Goal: Information Seeking & Learning: Learn about a topic

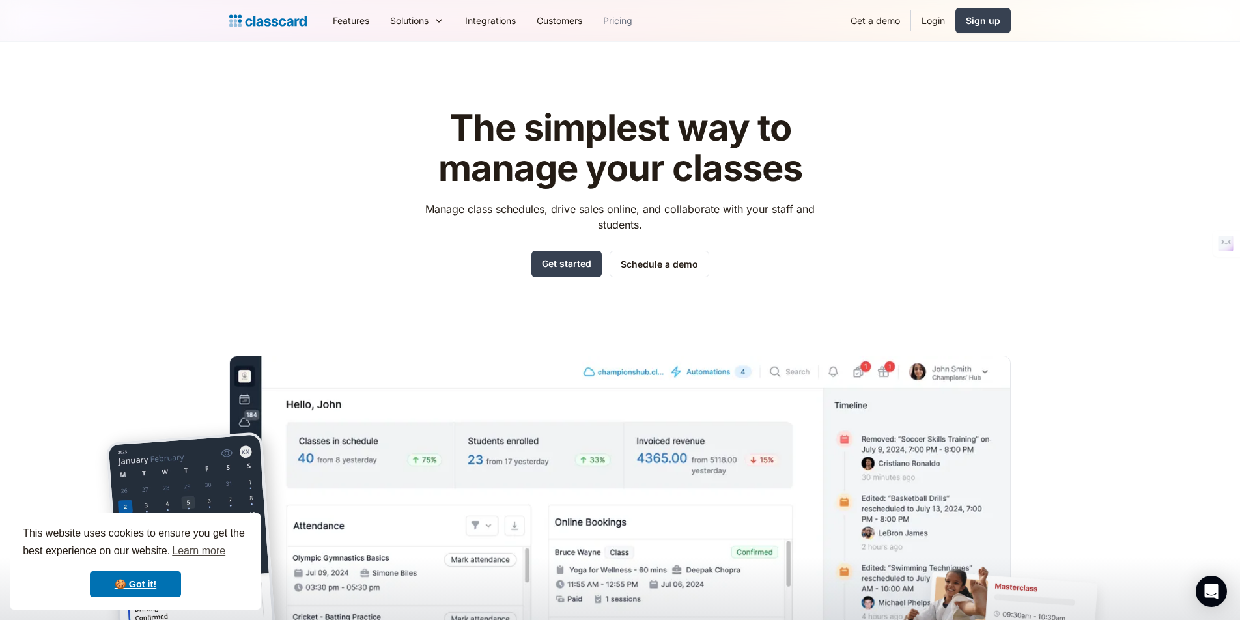
click at [629, 23] on link "Pricing" at bounding box center [618, 20] width 50 height 29
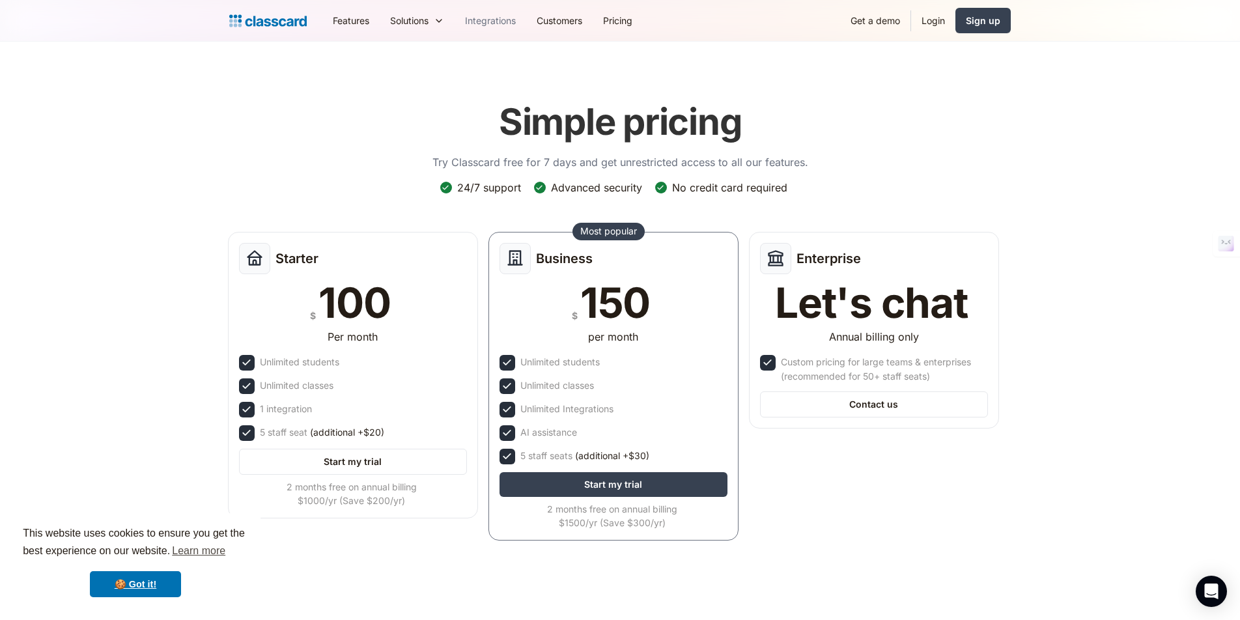
click at [491, 18] on link "Integrations" at bounding box center [491, 20] width 72 height 29
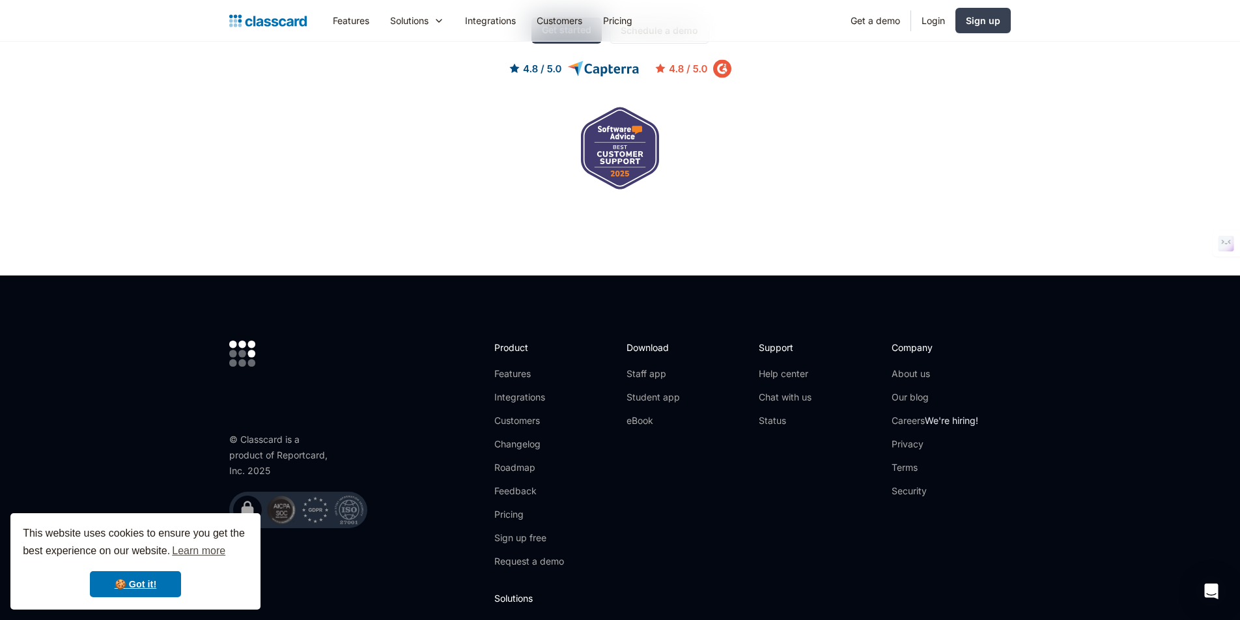
scroll to position [3143, 0]
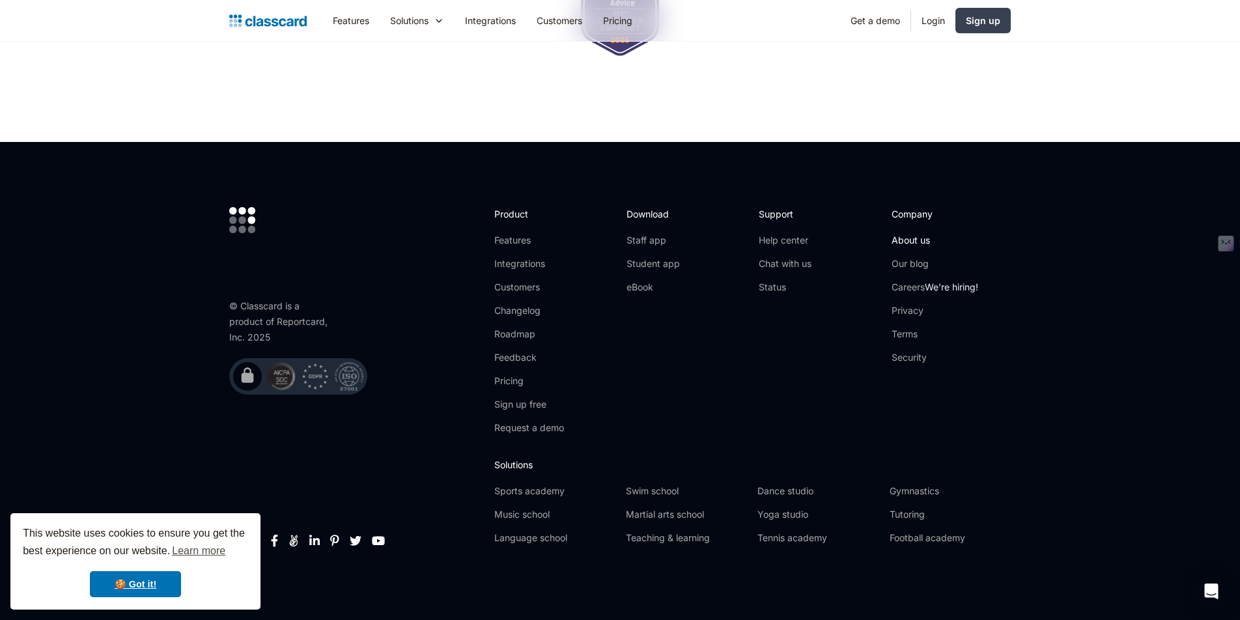
click at [925, 238] on link "About us" at bounding box center [935, 240] width 87 height 13
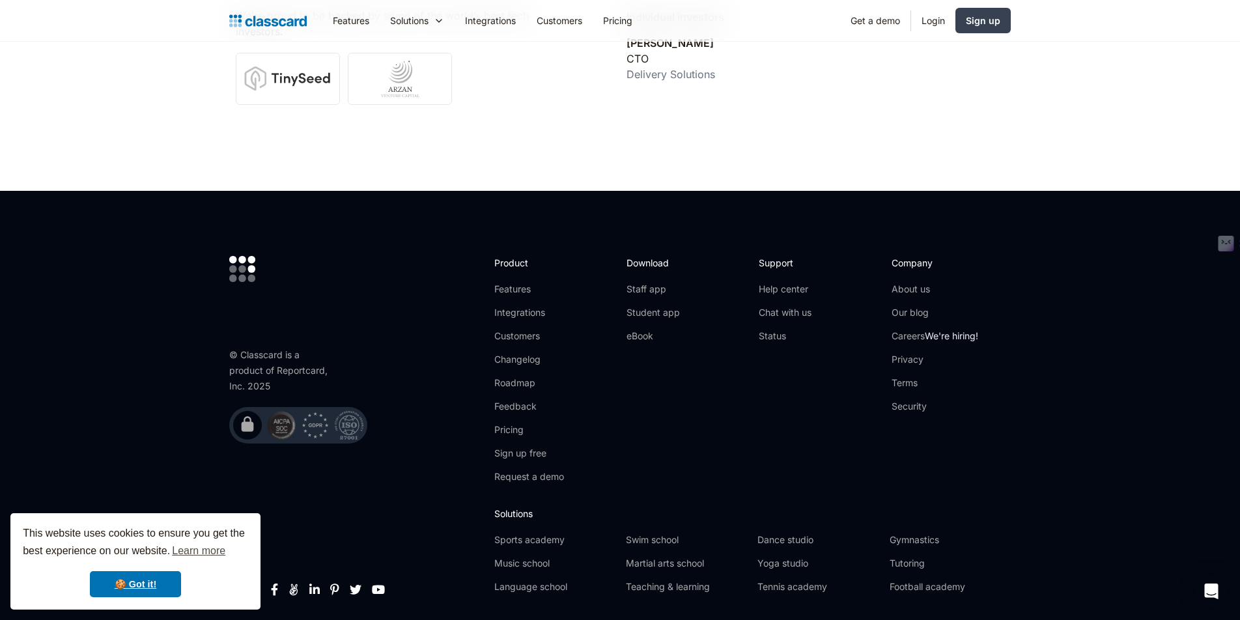
scroll to position [4575, 0]
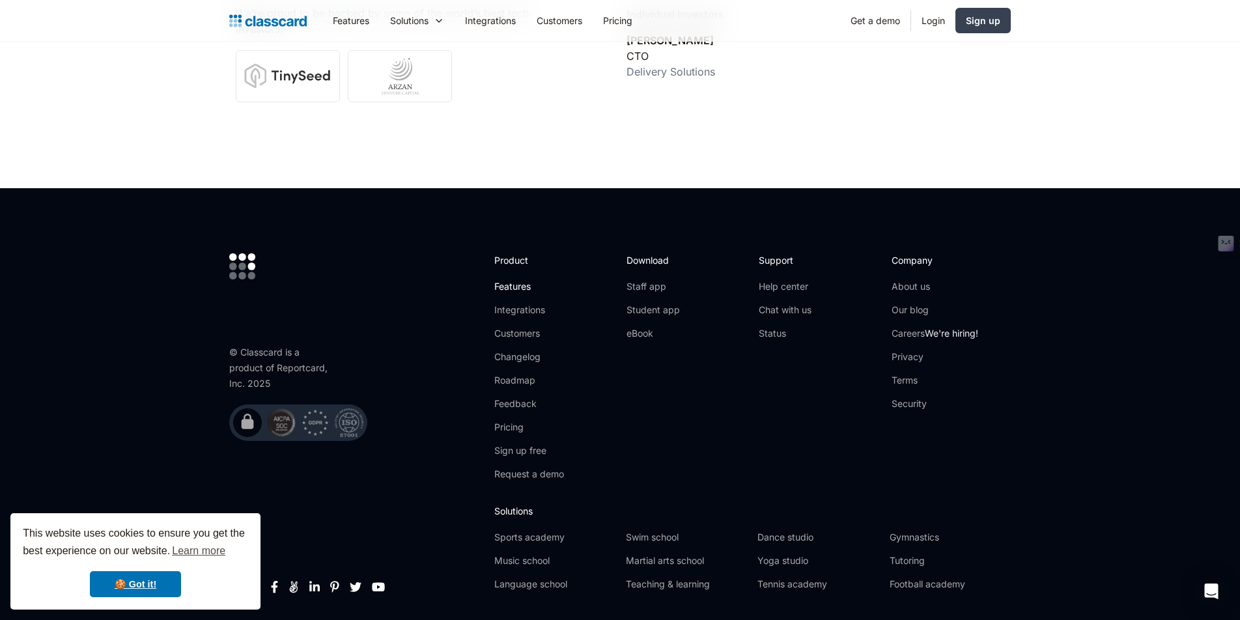
click at [521, 280] on link "Features" at bounding box center [529, 286] width 70 height 13
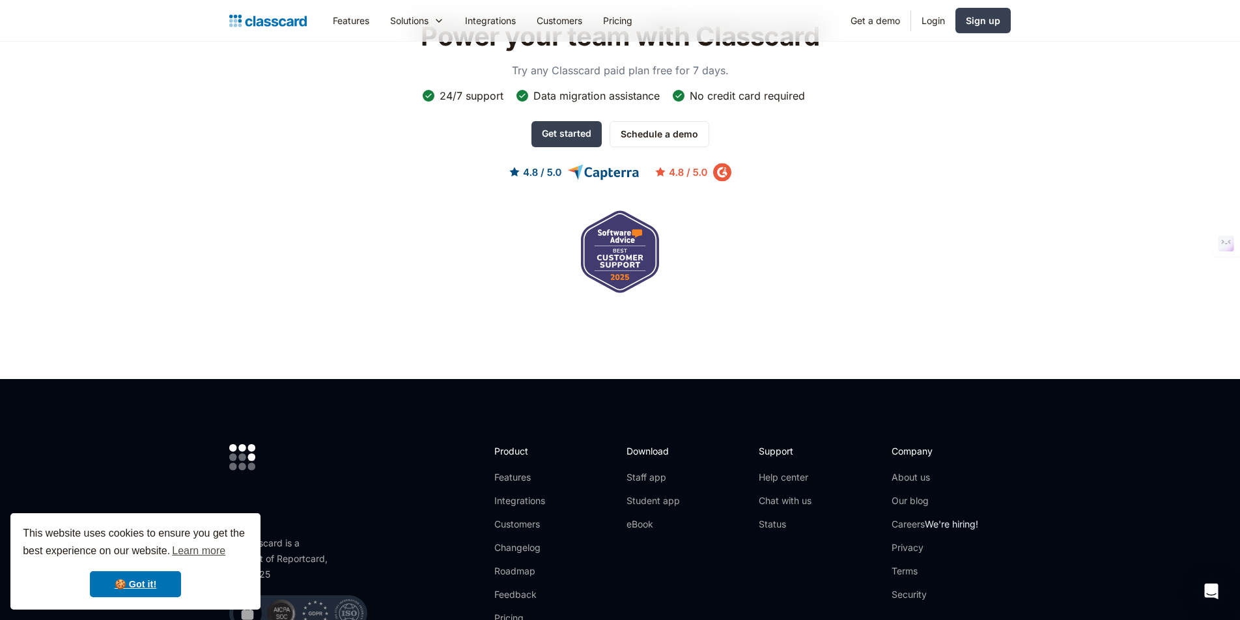
scroll to position [3931, 0]
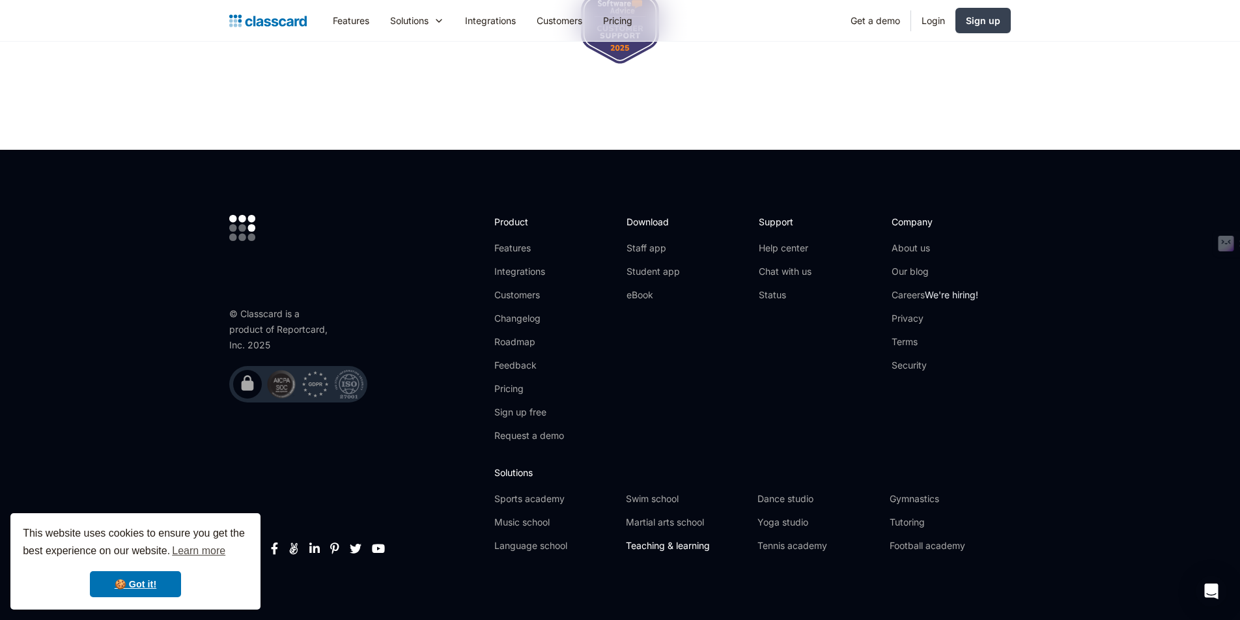
click at [659, 539] on link "Teaching & learning" at bounding box center [686, 545] width 121 height 13
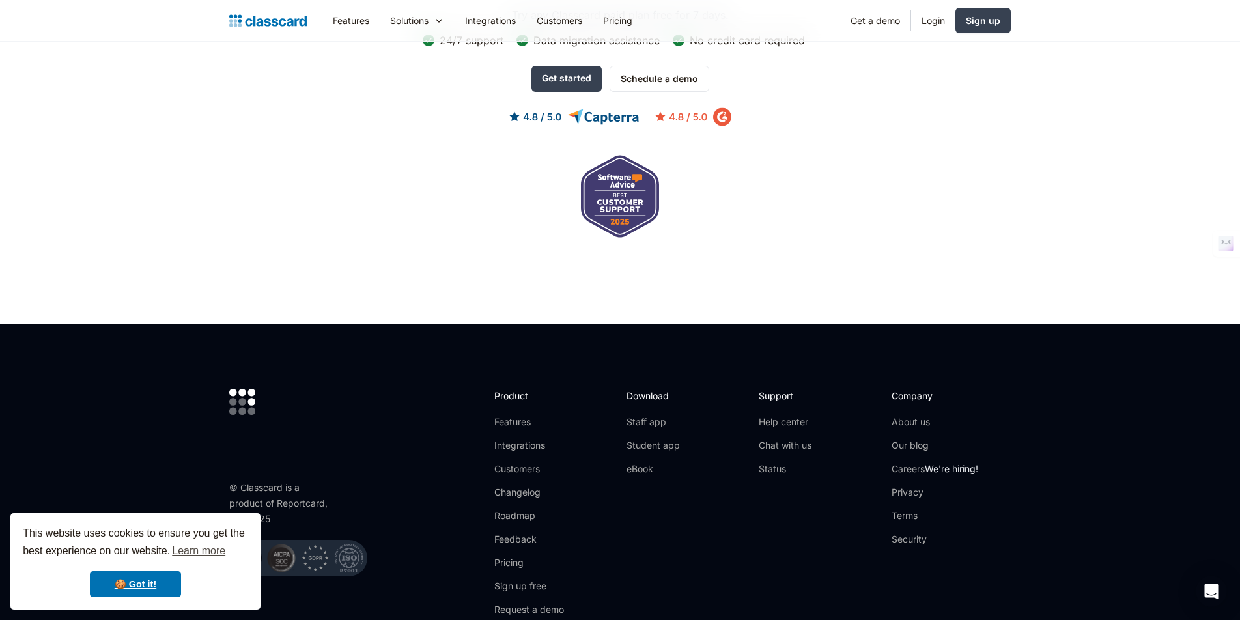
scroll to position [4348, 0]
